Goal: Check status: Check status

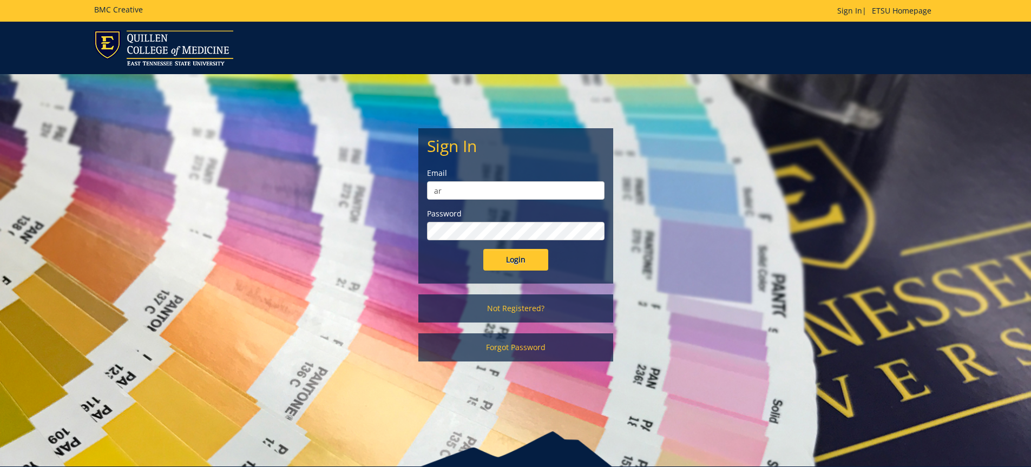
type input "a"
type input "[EMAIL_ADDRESS][DOMAIN_NAME]"
click at [483, 249] on input "Login" at bounding box center [515, 260] width 65 height 22
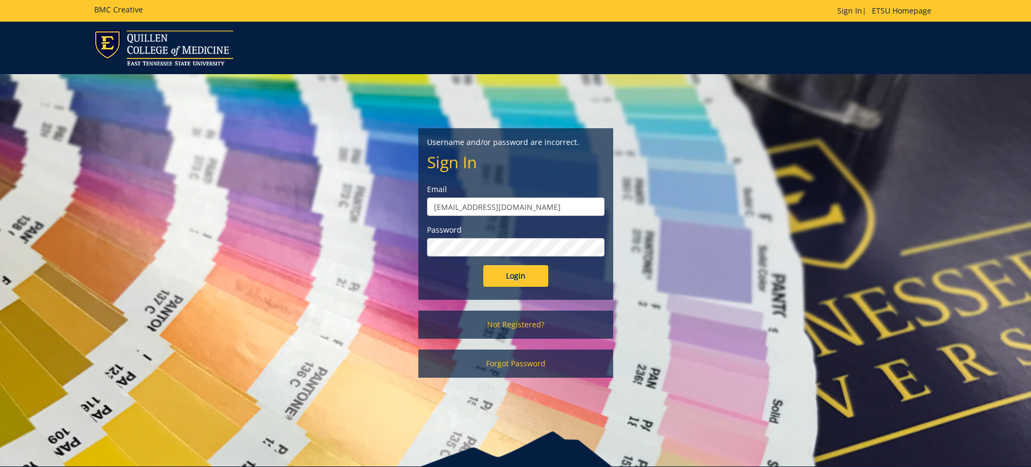
click at [483, 265] on input "Login" at bounding box center [515, 276] width 65 height 22
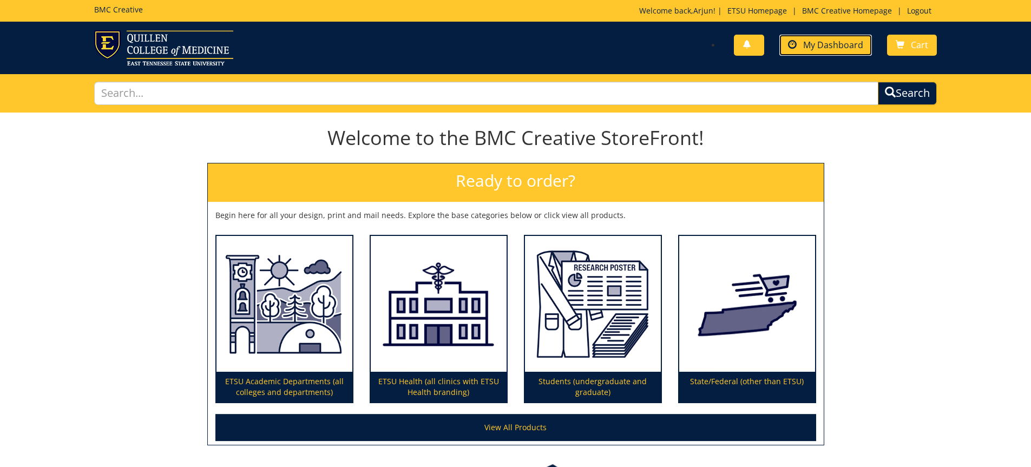
click at [819, 45] on span "My Dashboard" at bounding box center [833, 45] width 60 height 12
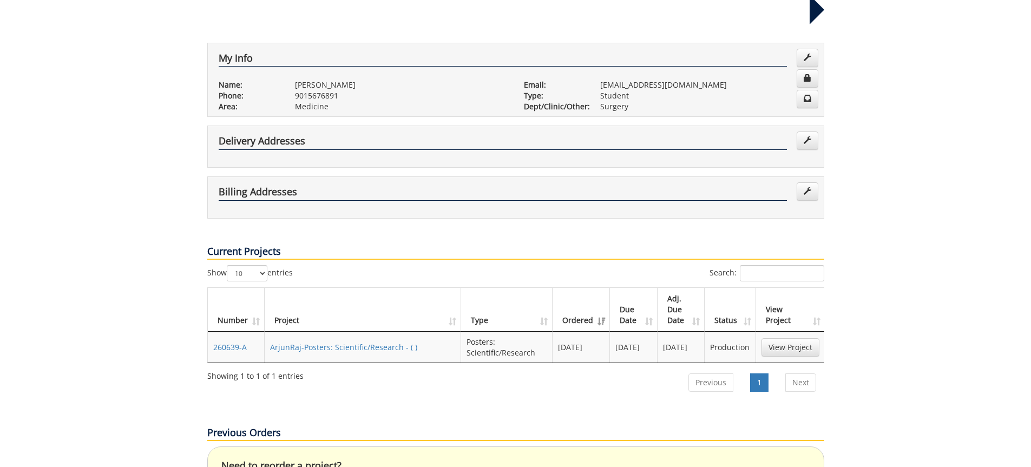
scroll to position [191, 0]
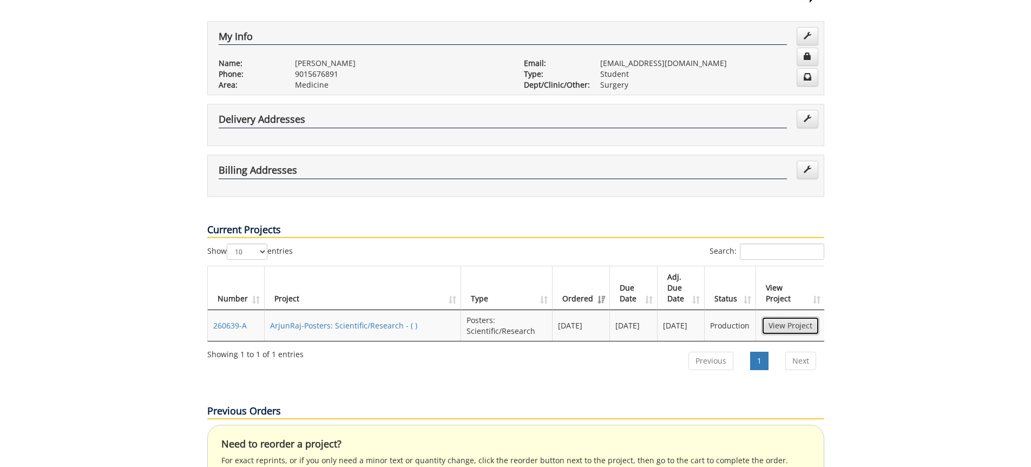
click at [802, 317] on link "View Project" at bounding box center [790, 326] width 58 height 18
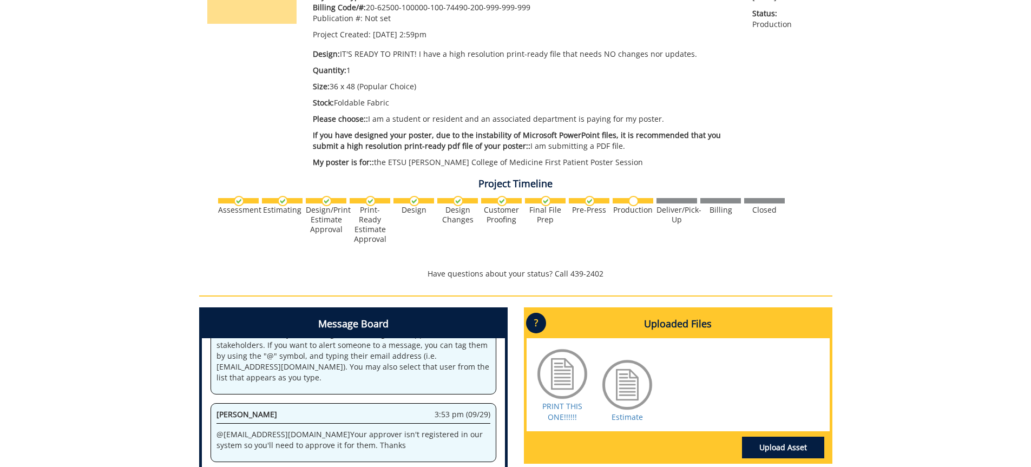
scroll to position [207, 0]
